Goal: Transaction & Acquisition: Book appointment/travel/reservation

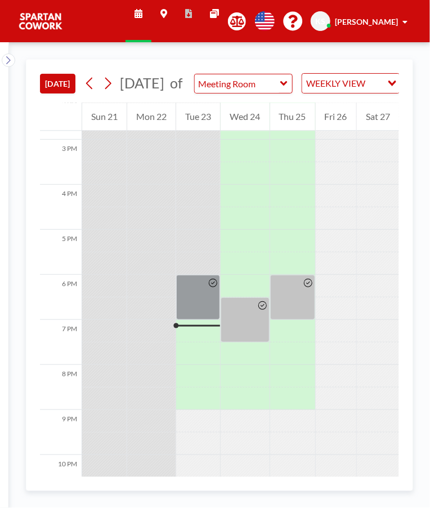
scroll to position [695, 0]
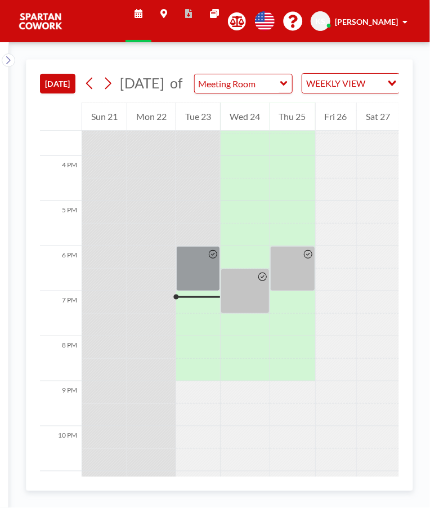
click at [203, 280] on div at bounding box center [198, 268] width 44 height 45
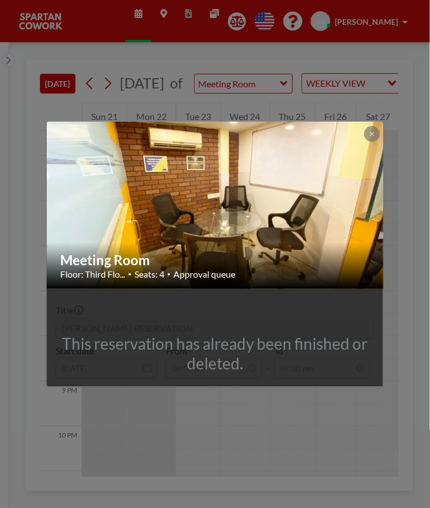
click at [281, 187] on img at bounding box center [216, 204] width 338 height 253
click at [307, 176] on img at bounding box center [216, 204] width 338 height 253
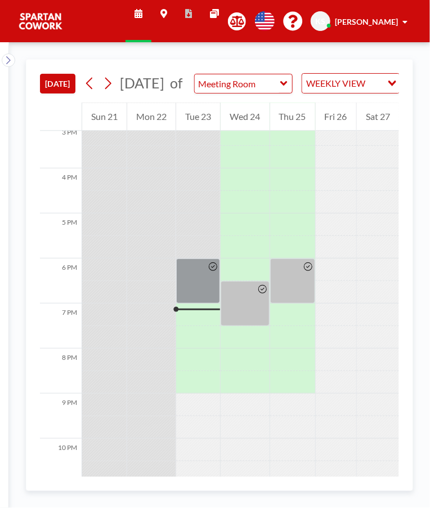
scroll to position [695, 0]
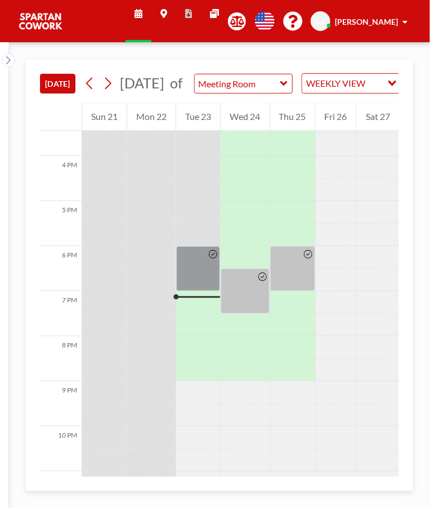
click at [254, 313] on div at bounding box center [245, 290] width 48 height 45
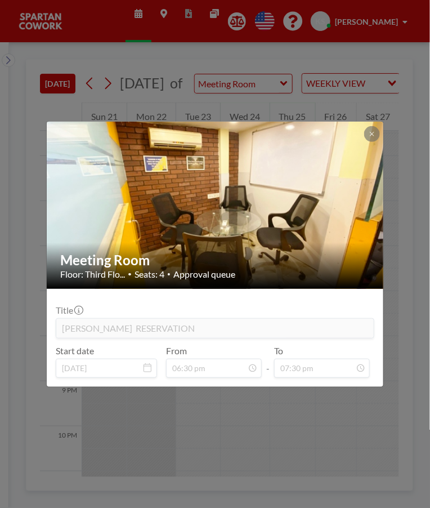
click at [366, 132] on button at bounding box center [372, 134] width 16 height 16
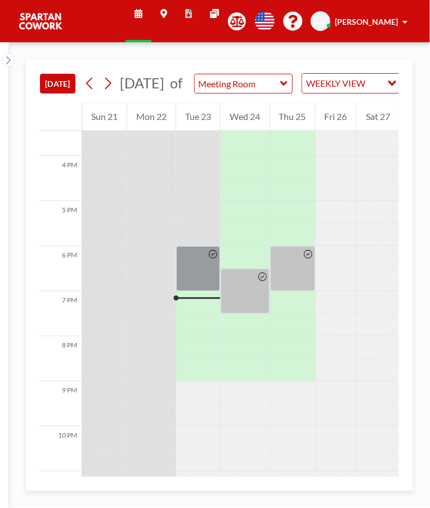
click at [191, 291] on div at bounding box center [198, 268] width 44 height 45
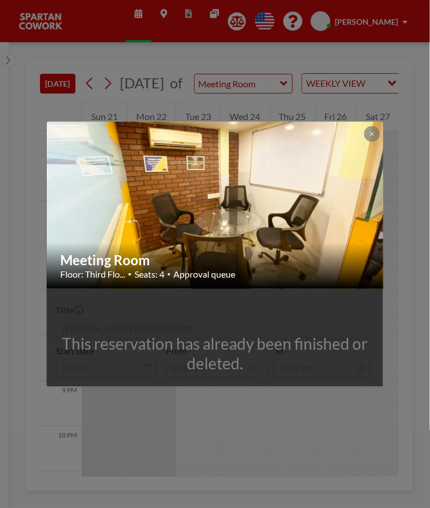
click at [371, 133] on icon at bounding box center [372, 134] width 4 height 4
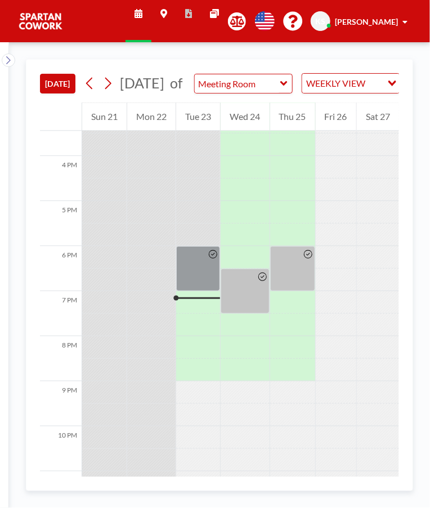
click at [304, 258] on icon at bounding box center [308, 254] width 8 height 8
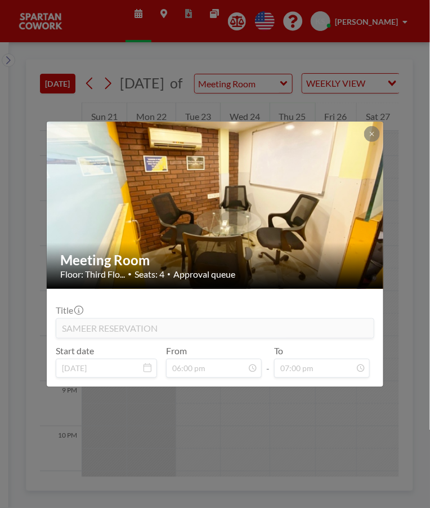
click at [362, 506] on div "Meeting Room Floor: Third Flo... • Seats: 4 • Approval queue Title SAMEER RESER…" at bounding box center [215, 254] width 430 height 508
